Goal: Task Accomplishment & Management: Use online tool/utility

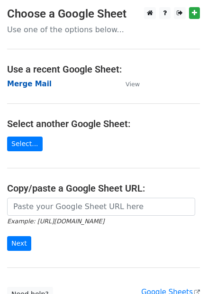
click at [38, 82] on strong "Merge Mail" at bounding box center [29, 84] width 45 height 9
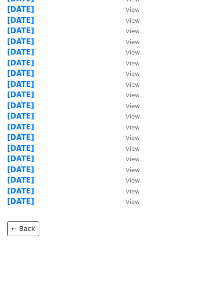
scroll to position [90, 0]
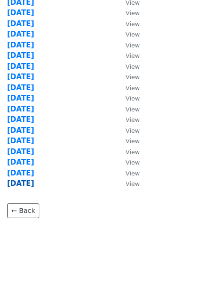
click at [30, 184] on strong "09.08.25" at bounding box center [20, 183] width 27 height 9
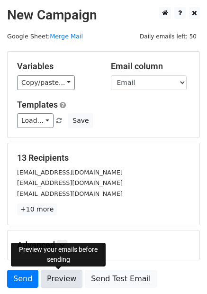
click at [57, 274] on link "Preview" at bounding box center [62, 279] width 42 height 18
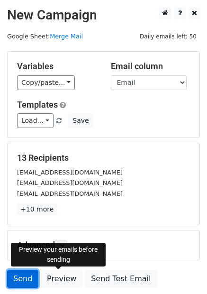
click at [19, 282] on link "Send" at bounding box center [22, 279] width 31 height 18
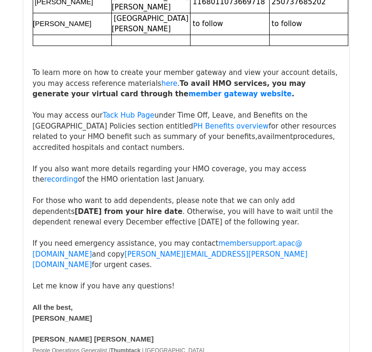
scroll to position [7558, 0]
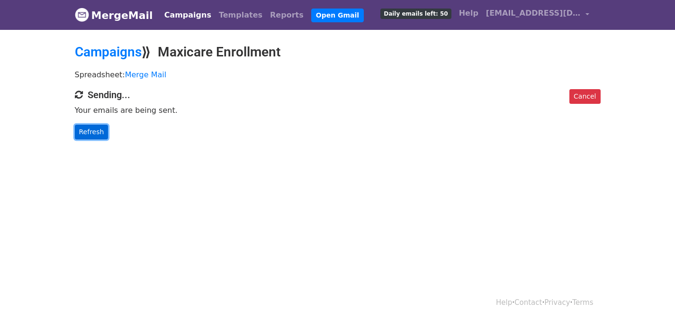
click at [90, 136] on link "Refresh" at bounding box center [92, 132] width 34 height 15
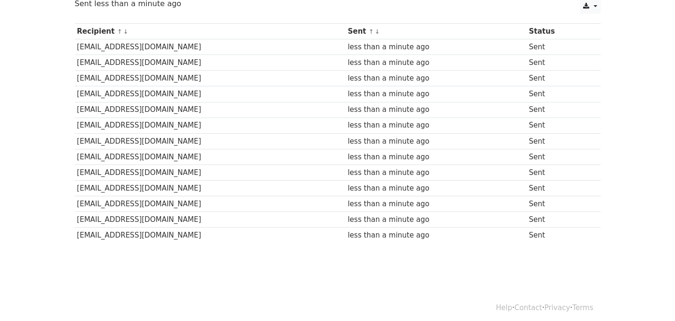
scroll to position [125, 0]
